Goal: Navigation & Orientation: Go to known website

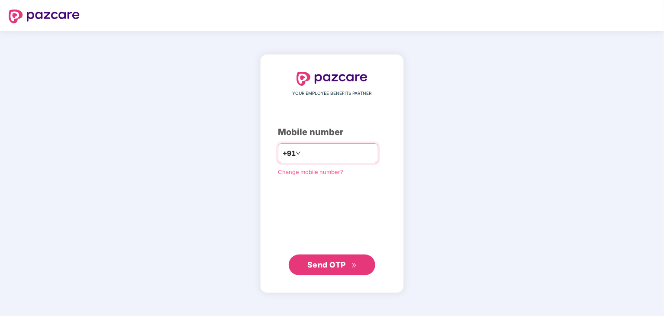
click at [321, 155] on input "number" at bounding box center [338, 153] width 71 height 14
click at [321, 149] on input "number" at bounding box center [338, 153] width 71 height 14
type input "**********"
click at [342, 265] on span "Send OTP" at bounding box center [326, 264] width 39 height 9
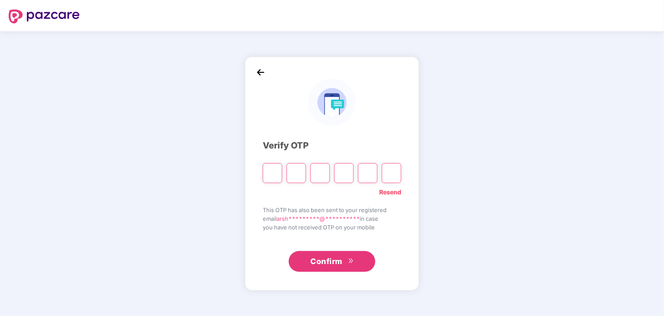
type input "*"
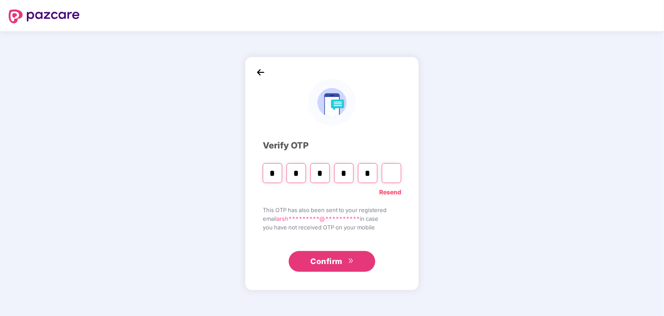
type input "*"
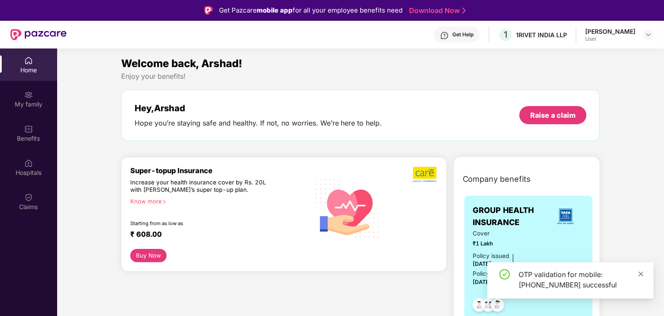
click at [641, 272] on icon "close" at bounding box center [641, 274] width 6 height 6
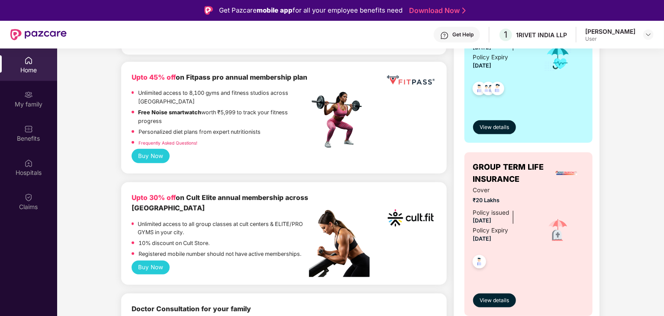
scroll to position [260, 0]
